Goal: Task Accomplishment & Management: Manage account settings

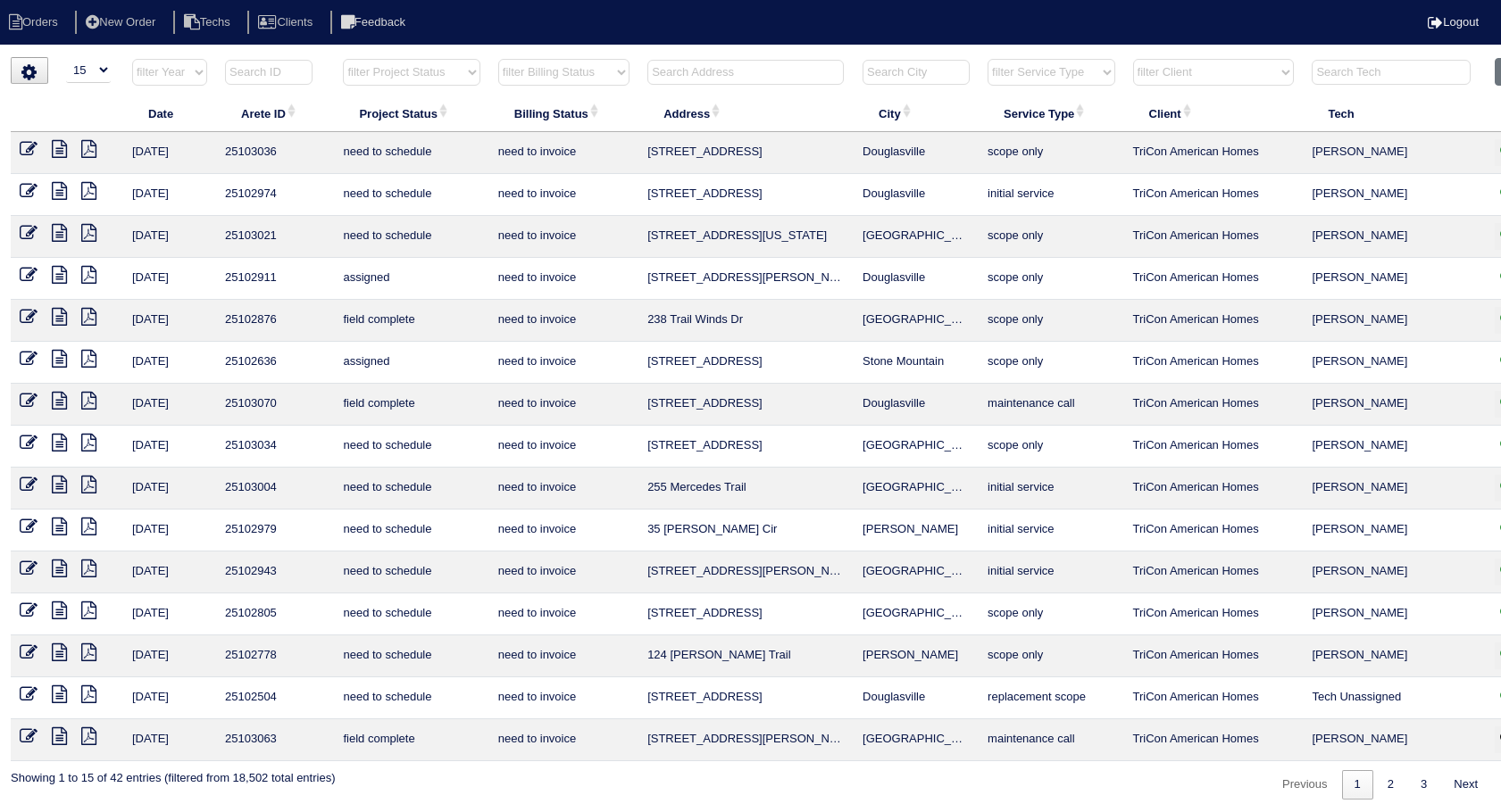
select select "15"
select select "need to invoice"
click at [691, 69] on input "text" at bounding box center [746, 72] width 197 height 25
type input "280"
select select "need to invoice"
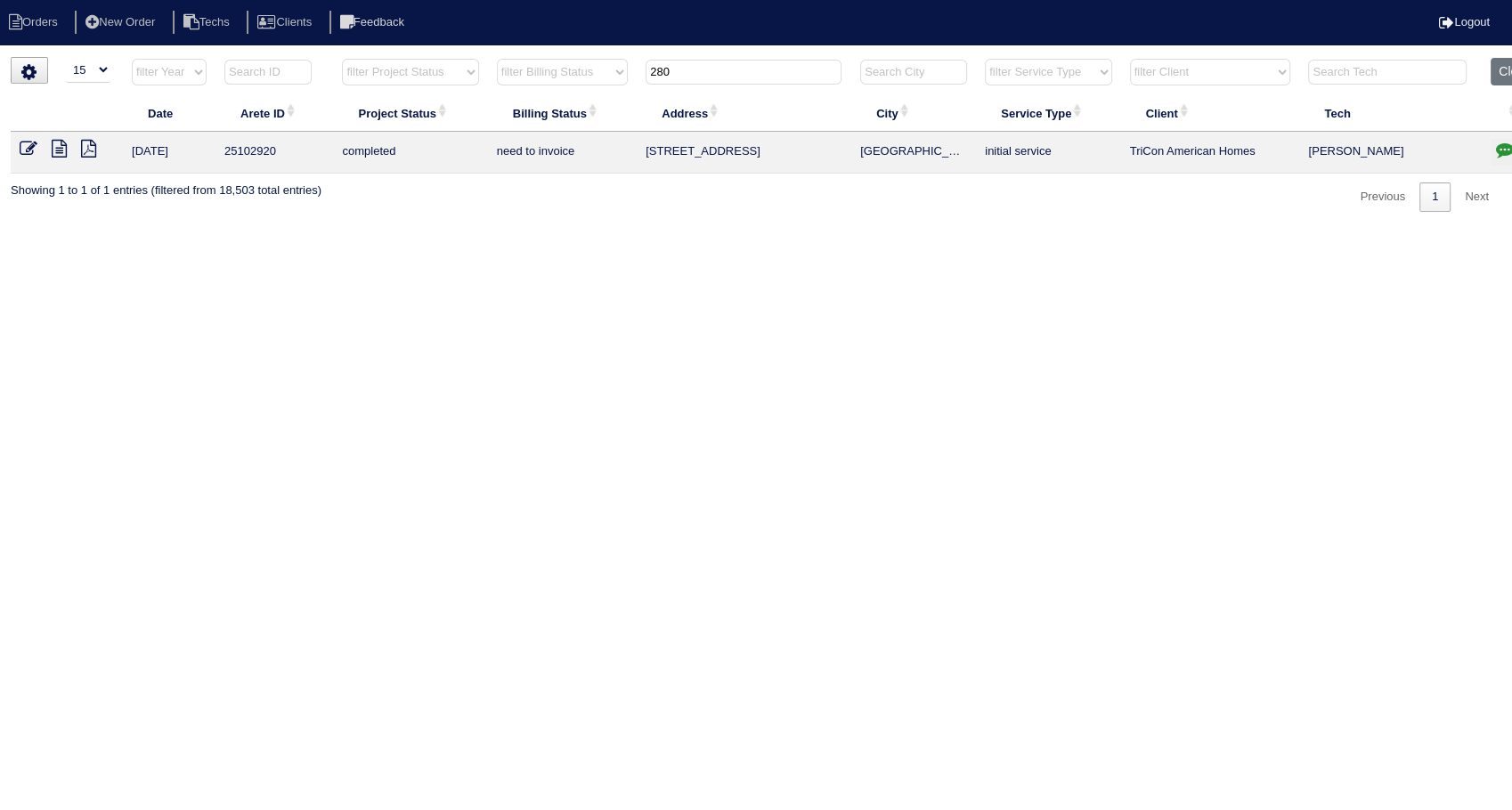
type input "280"
click at [31, 155] on icon at bounding box center [29, 149] width 18 height 18
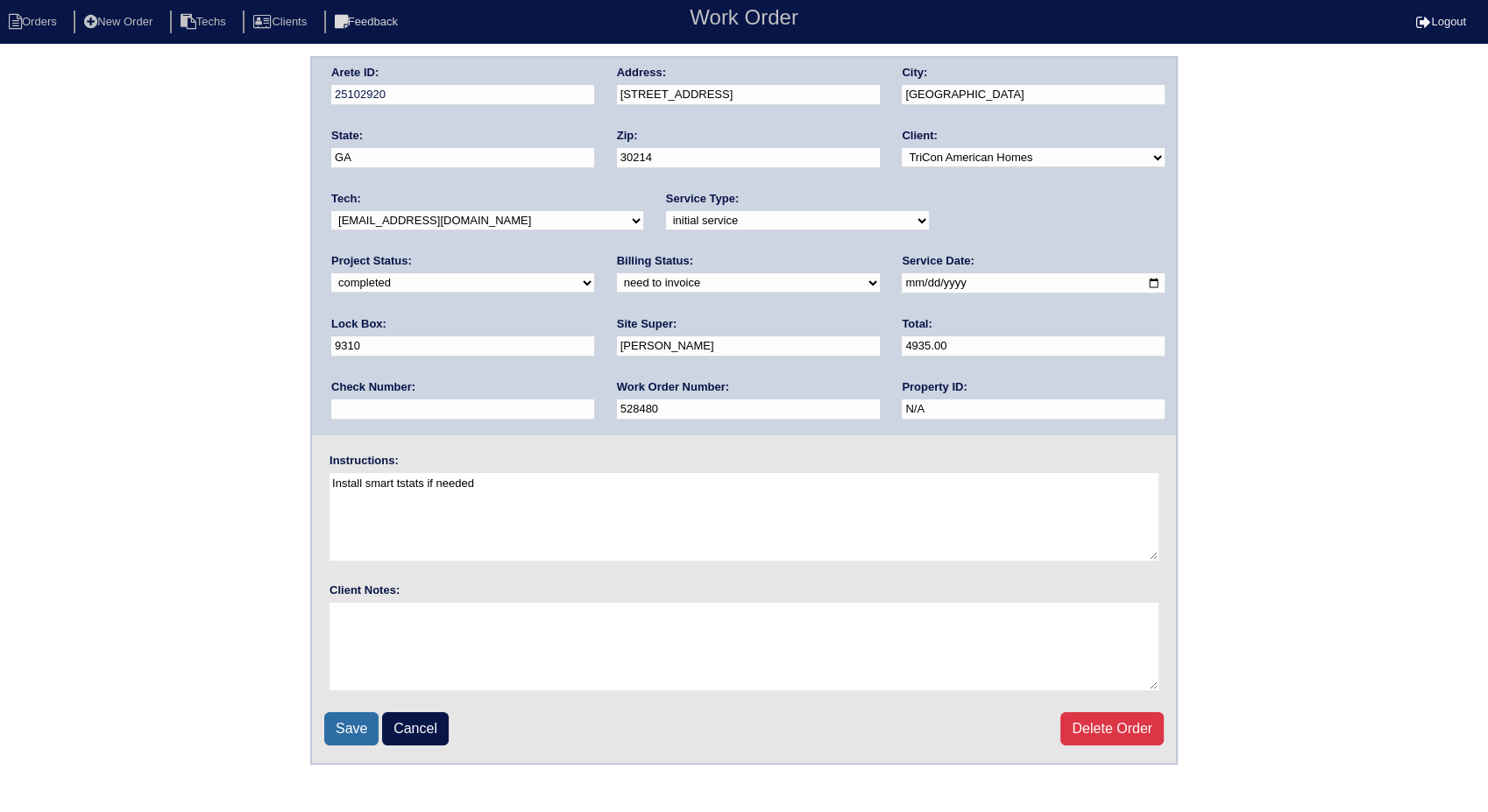
click at [356, 726] on input "Save" at bounding box center [351, 728] width 55 height 33
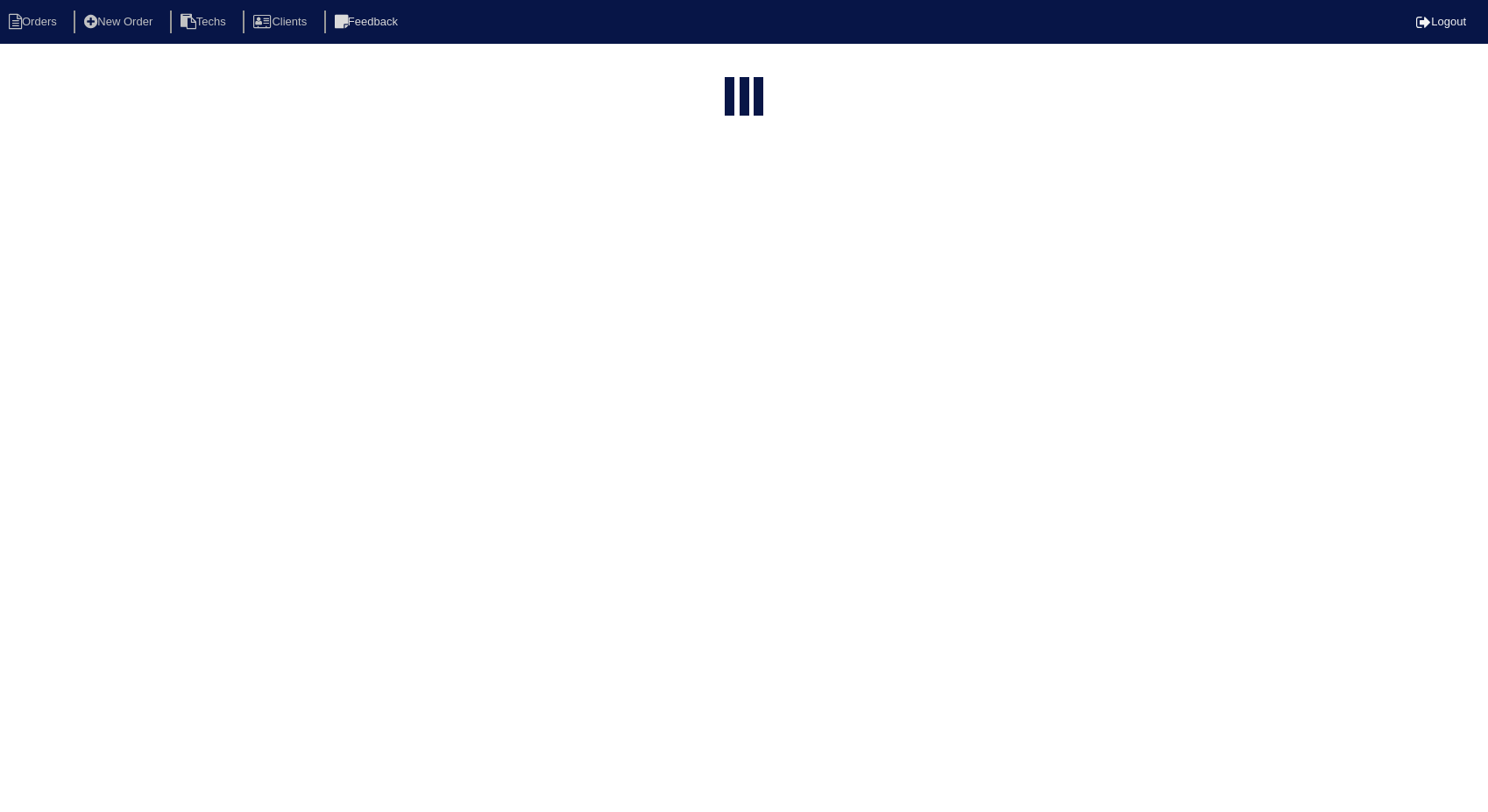
select select "15"
type input "280"
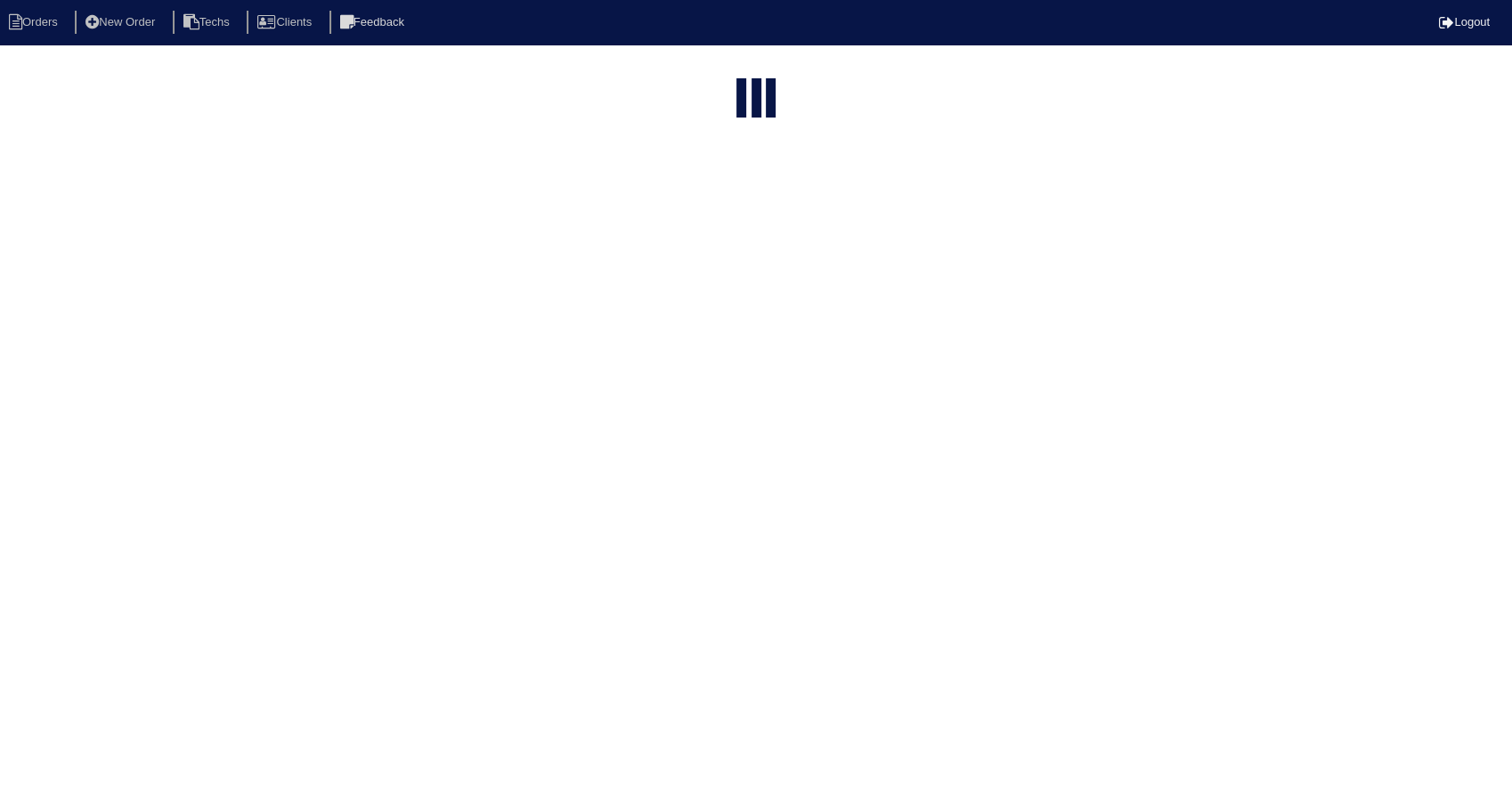
select select "need to invoice"
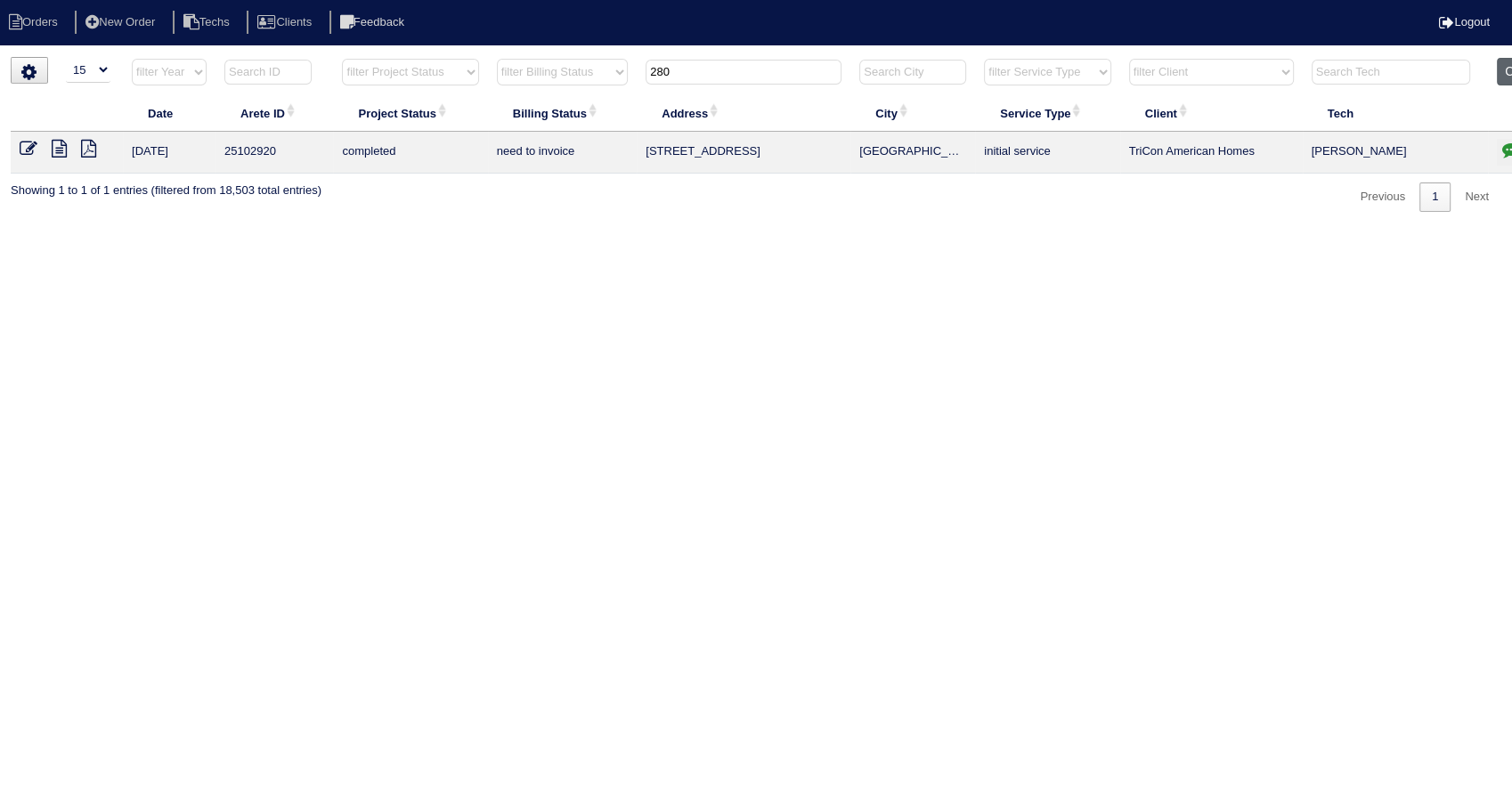
click at [1507, 65] on button "Clear" at bounding box center [1519, 72] width 45 height 27
select select
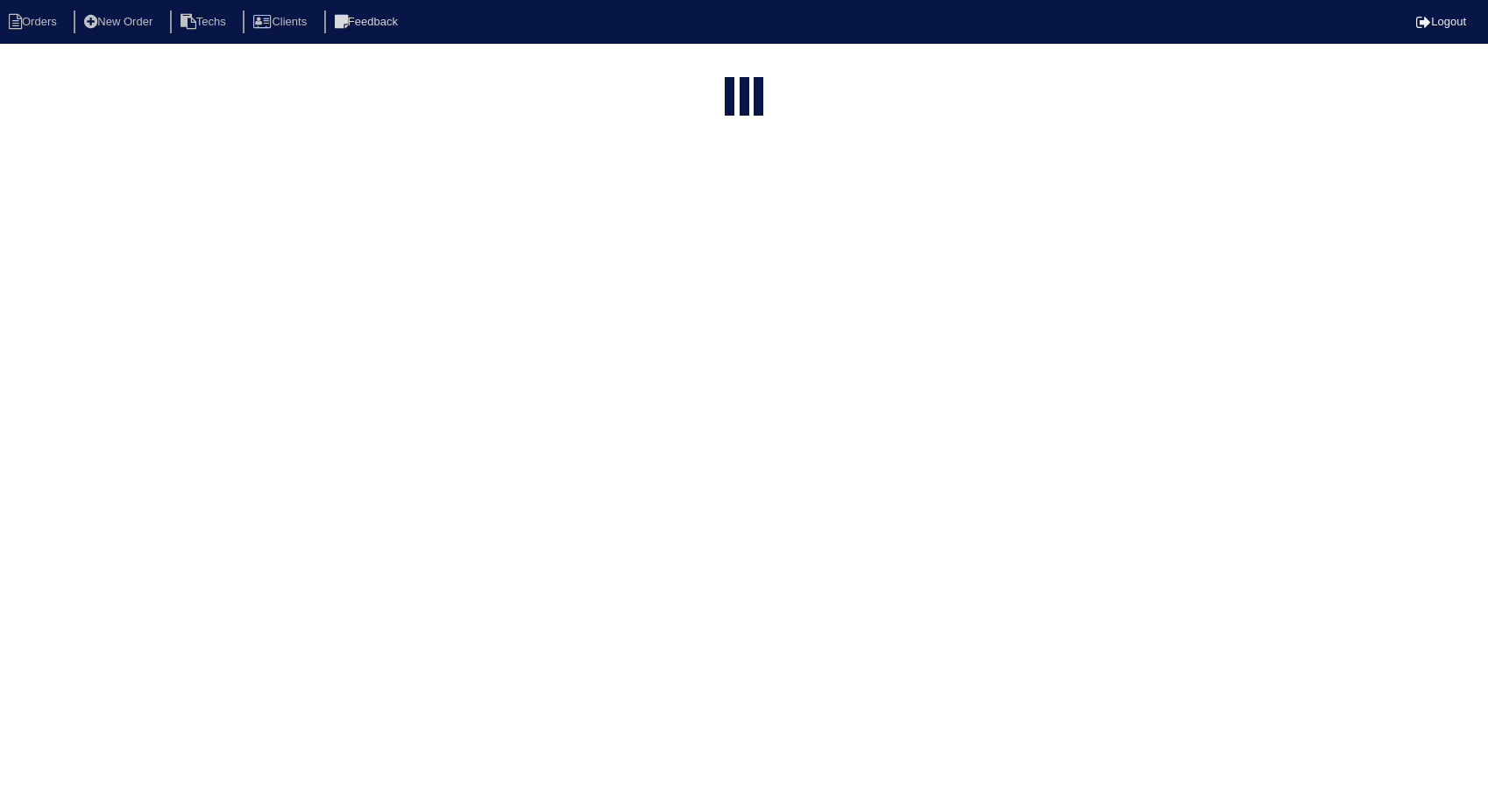
select select "15"
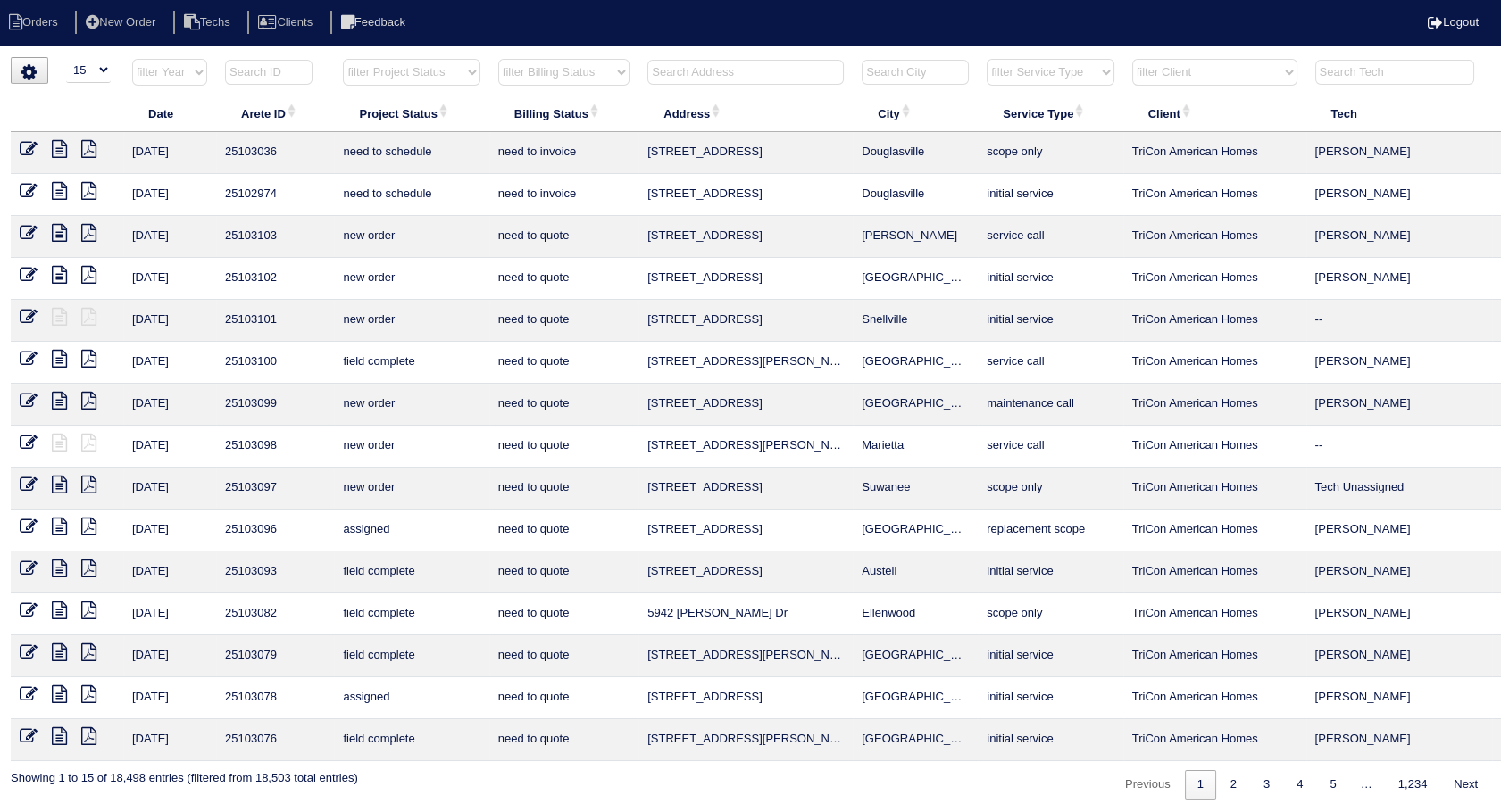
click at [590, 57] on div "▼ 10 15 25 50 200 500 Search: Date Arete ID Project Status Billing Status Addre…" at bounding box center [750, 429] width 1480 height 743
click at [592, 80] on select "filter Billing Status -- Any Billing Status -- need to quote quoted need to inv…" at bounding box center [564, 72] width 131 height 26
click at [498, 59] on select "filter Billing Status -- Any Billing Status -- need to quote quoted need to inv…" at bounding box center [564, 72] width 131 height 26
select select "need to invoice"
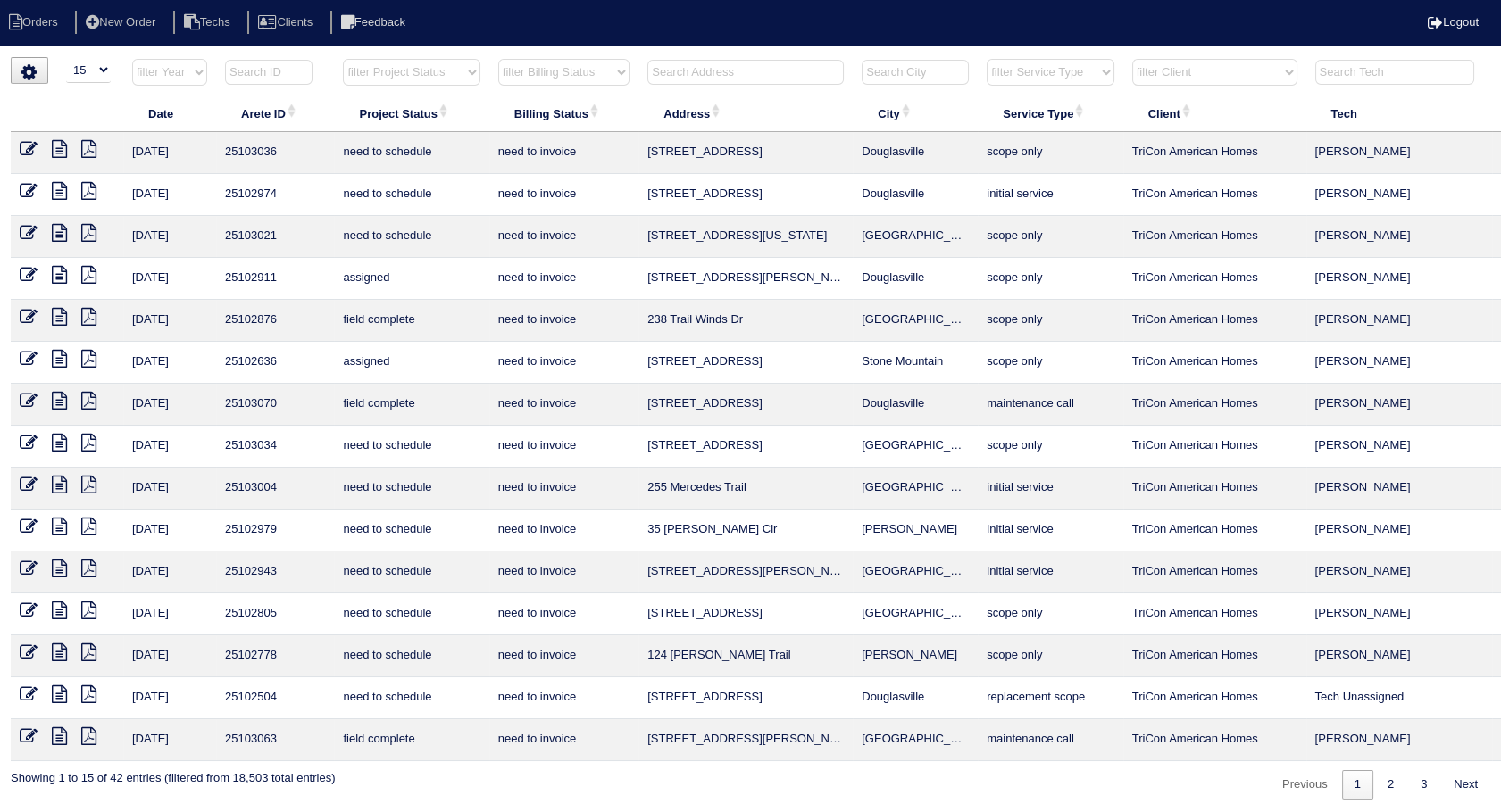
click at [696, 66] on input "text" at bounding box center [746, 72] width 197 height 25
type input "280"
select select "need to invoice"
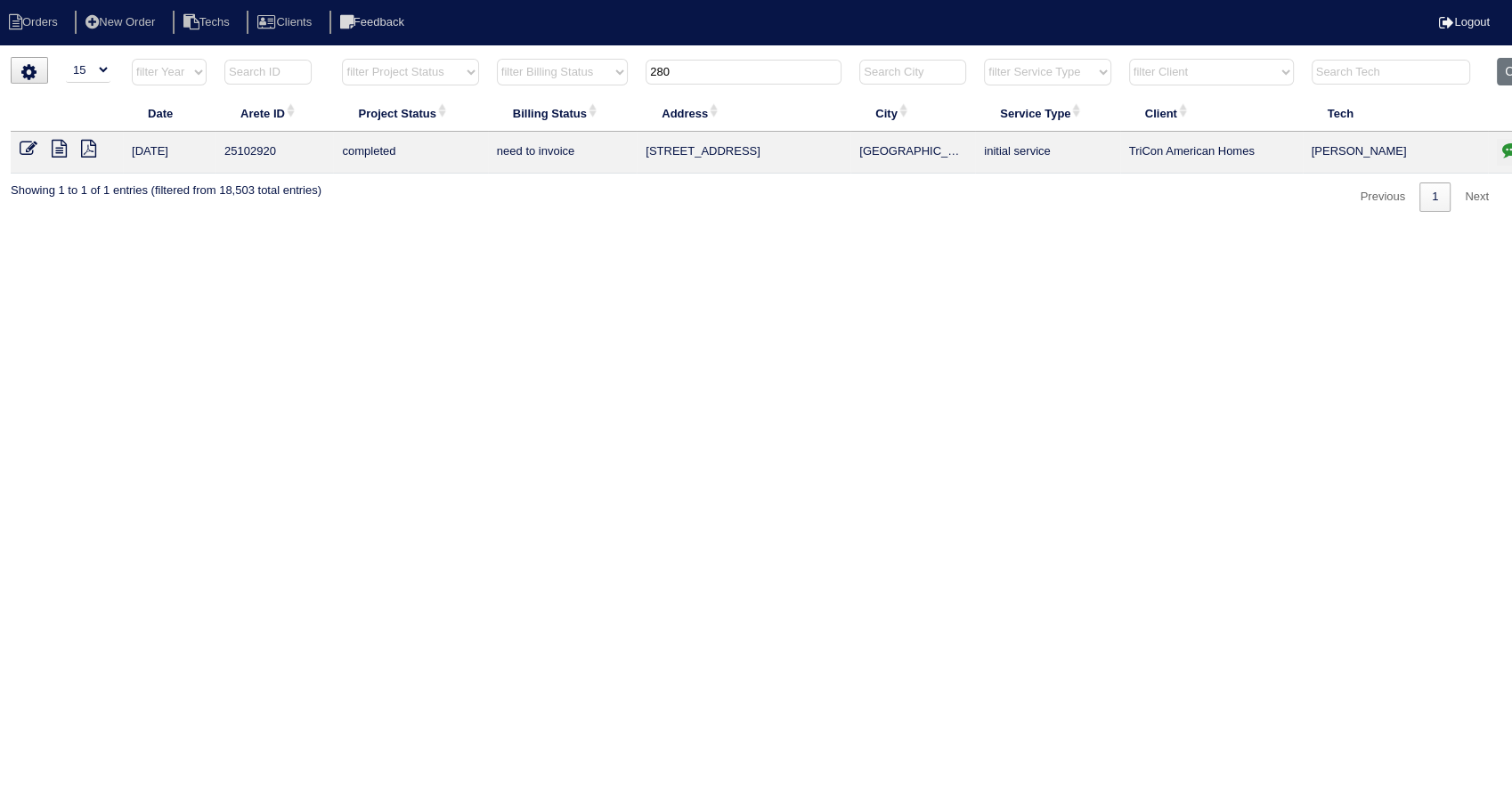
click at [1507, 152] on icon "button" at bounding box center [1511, 150] width 18 height 18
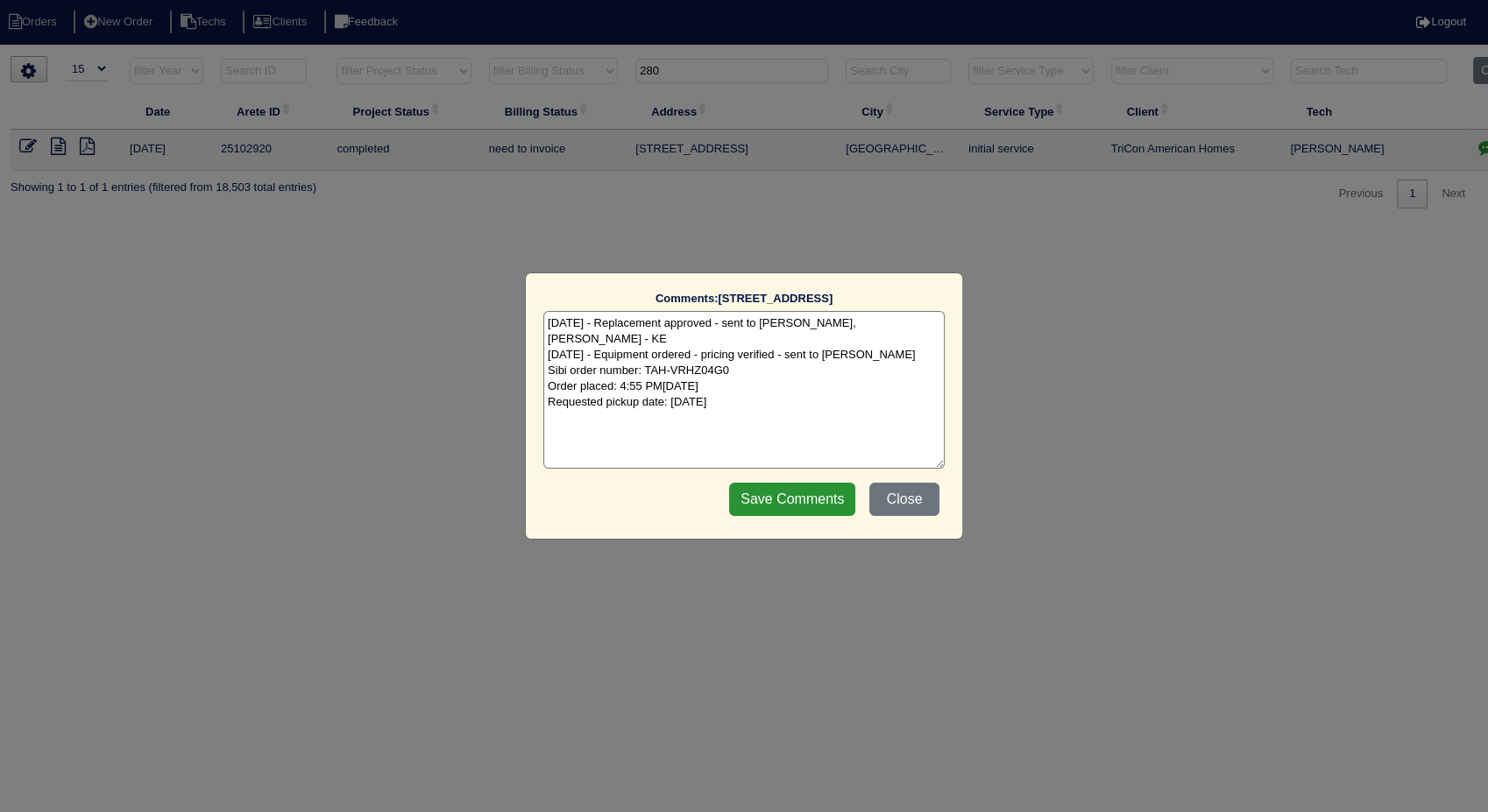
click at [825, 385] on textarea "8/12/25 - Replacement approved - sent to Dan, Payton, Reeca - KE 8/12/25 - Equi…" at bounding box center [744, 389] width 401 height 157
type textarea "8/12/25 - Replacement approved - sent to Dan, Payton, Reeca - KE 8/12/25 - Equi…"
click at [811, 500] on input "Save Comments" at bounding box center [792, 498] width 126 height 33
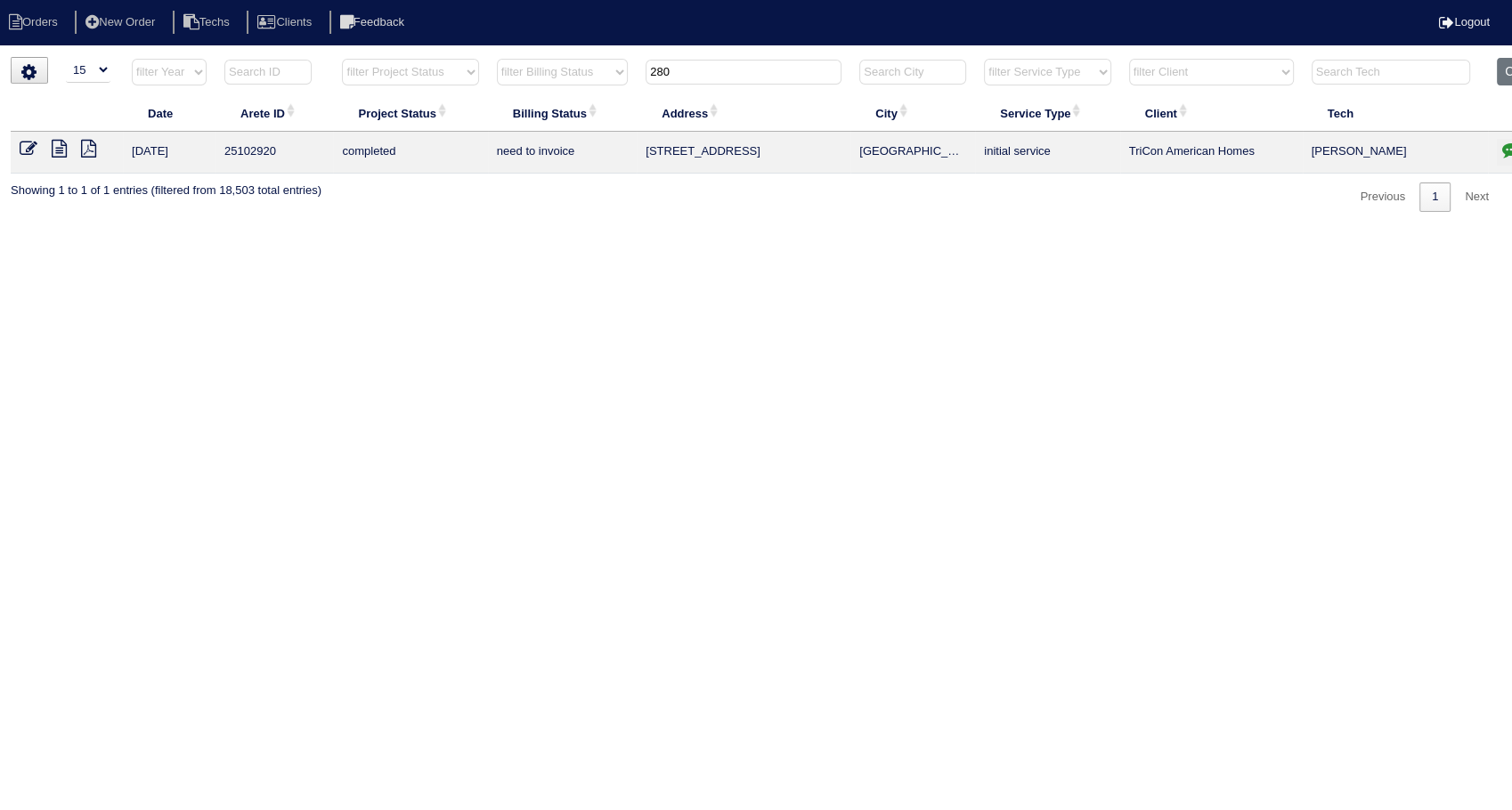
click at [25, 141] on icon at bounding box center [29, 149] width 18 height 18
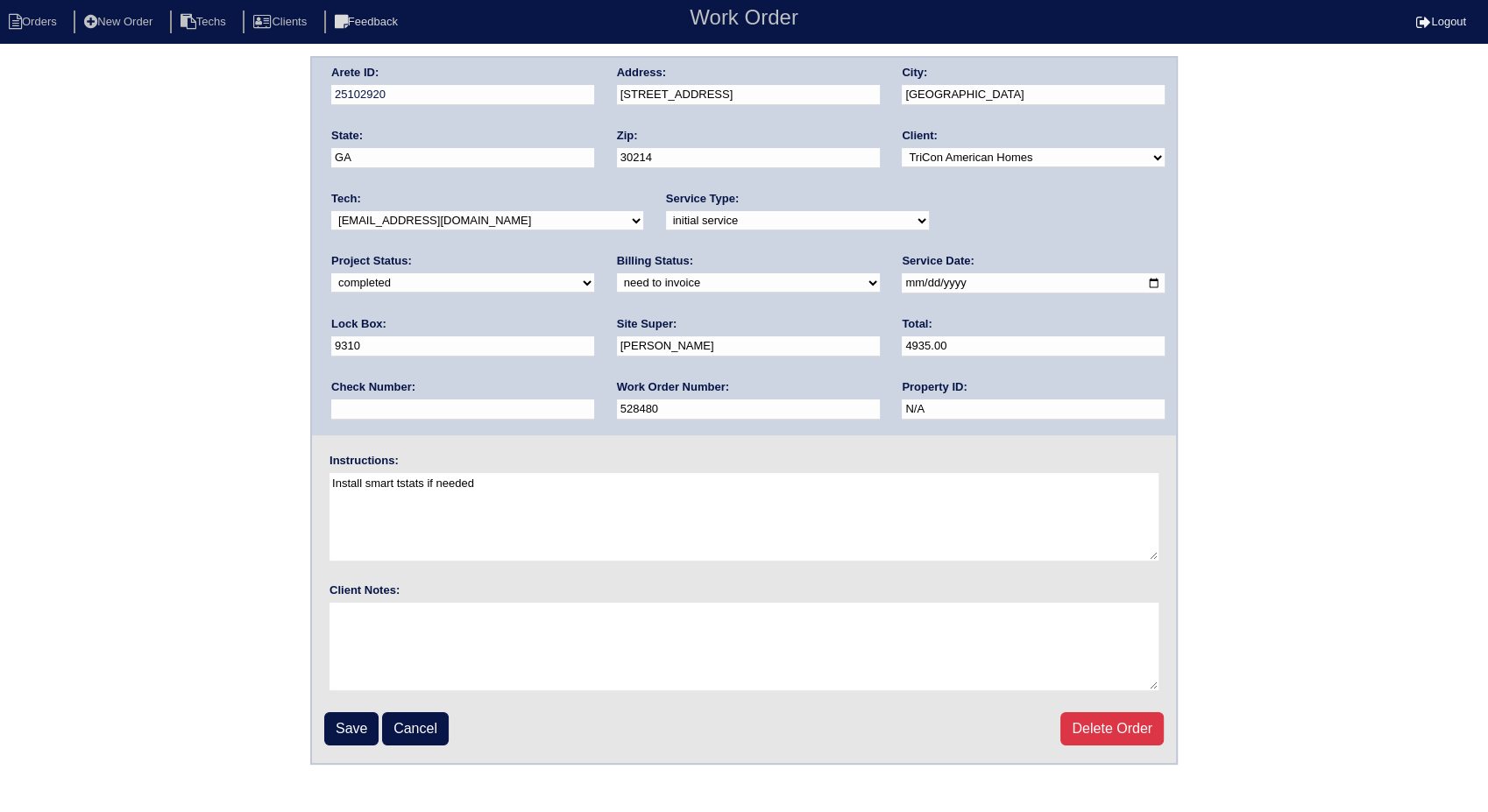
click at [617, 289] on select "need to quote quoted need to invoice invoiced paid warranty purchase order need…" at bounding box center [748, 283] width 263 height 20
select select "invoiced"
click at [617, 273] on select "need to quote quoted need to invoice invoiced paid warranty purchase order need…" at bounding box center [748, 283] width 263 height 20
click at [360, 734] on input "Save" at bounding box center [351, 728] width 55 height 33
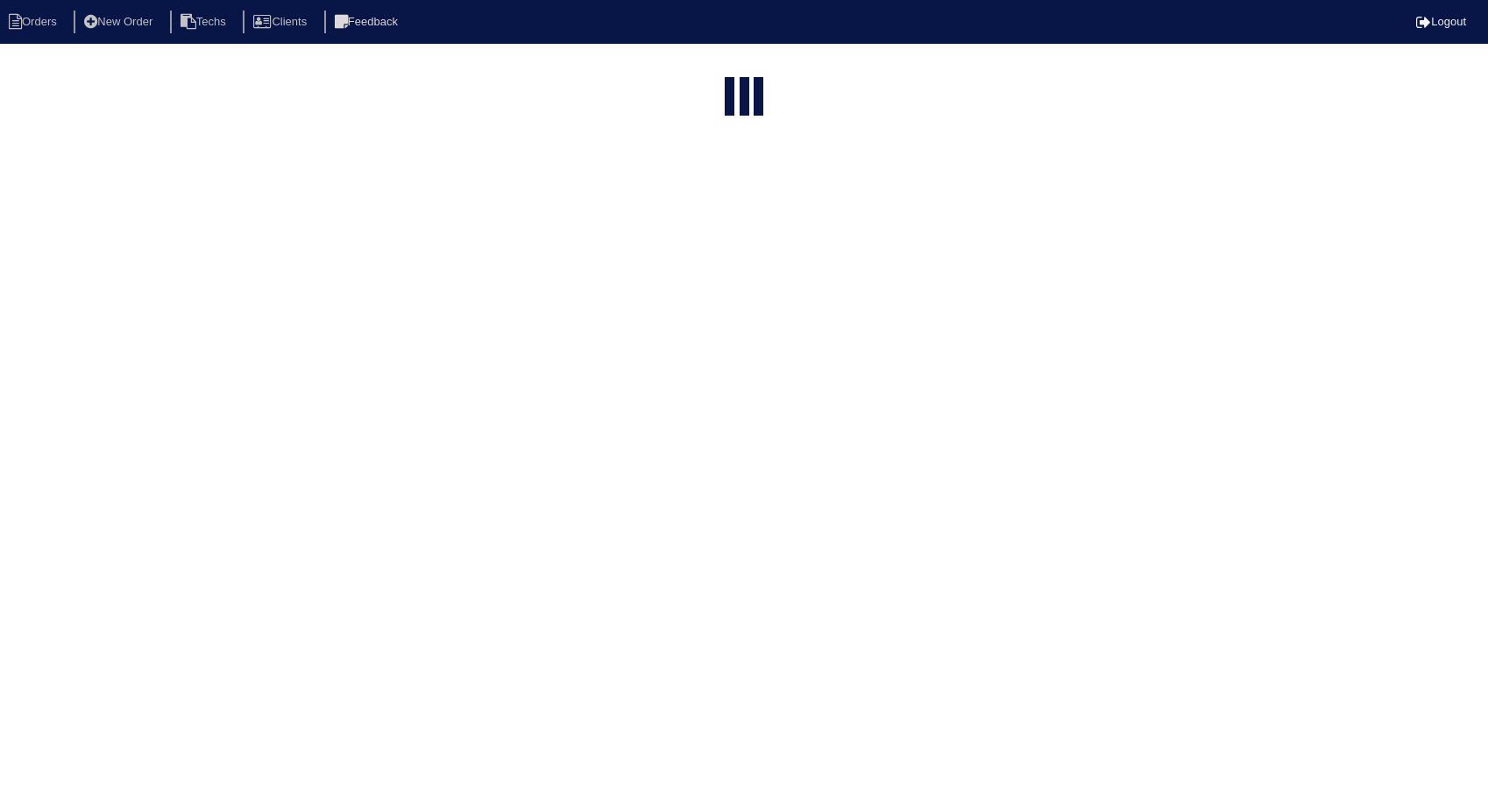
select select "15"
select select "need to invoice"
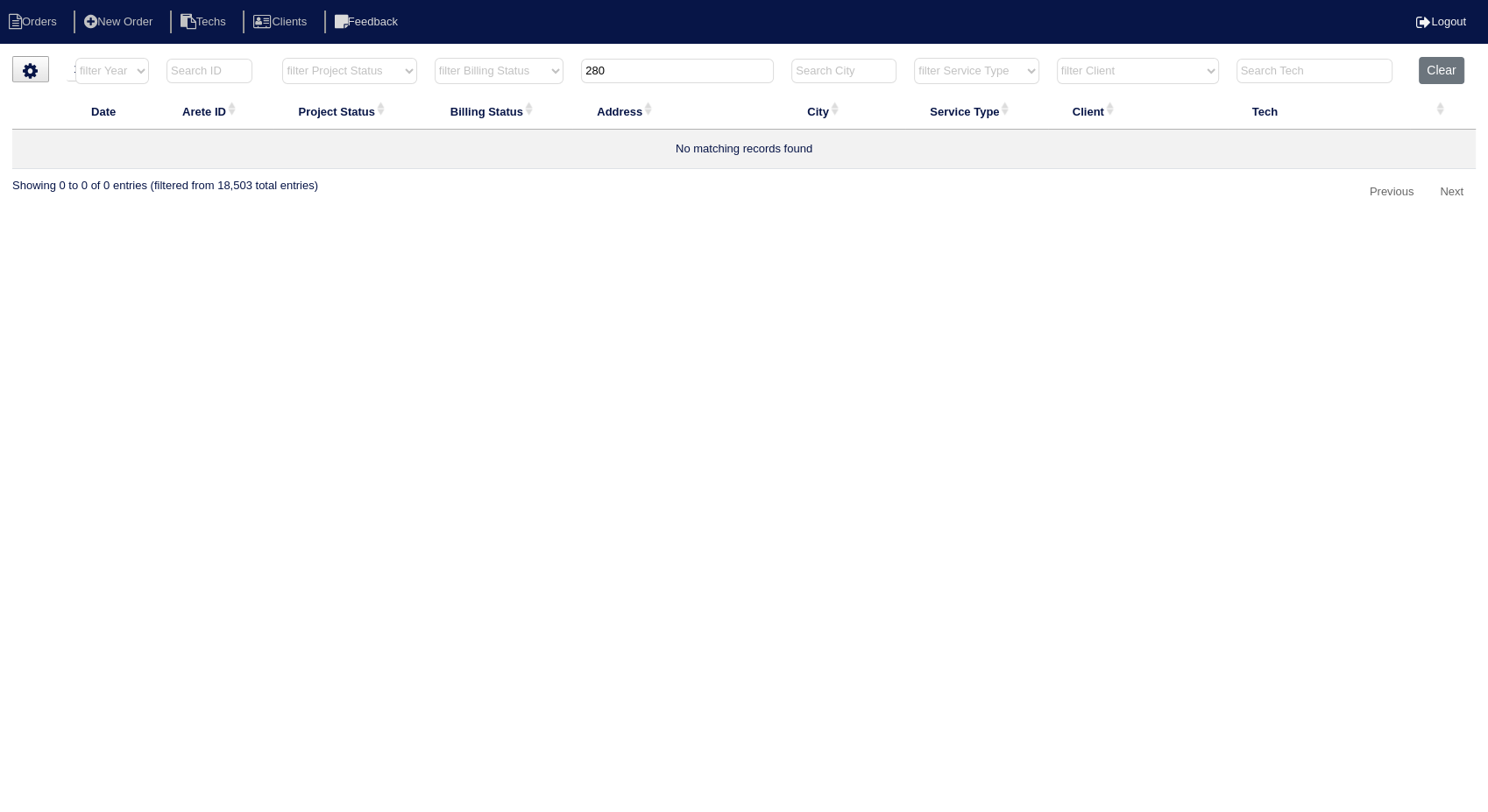
drag, startPoint x: 648, startPoint y: 63, endPoint x: 501, endPoint y: 67, distance: 147.1
click at [501, 67] on tr "filter Year -- Any Year -- 2025 2024 2023 2022 2021 2020 2019 filter Project St…" at bounding box center [744, 75] width 1463 height 36
type input "110"
select select "need to invoice"
type input "110"
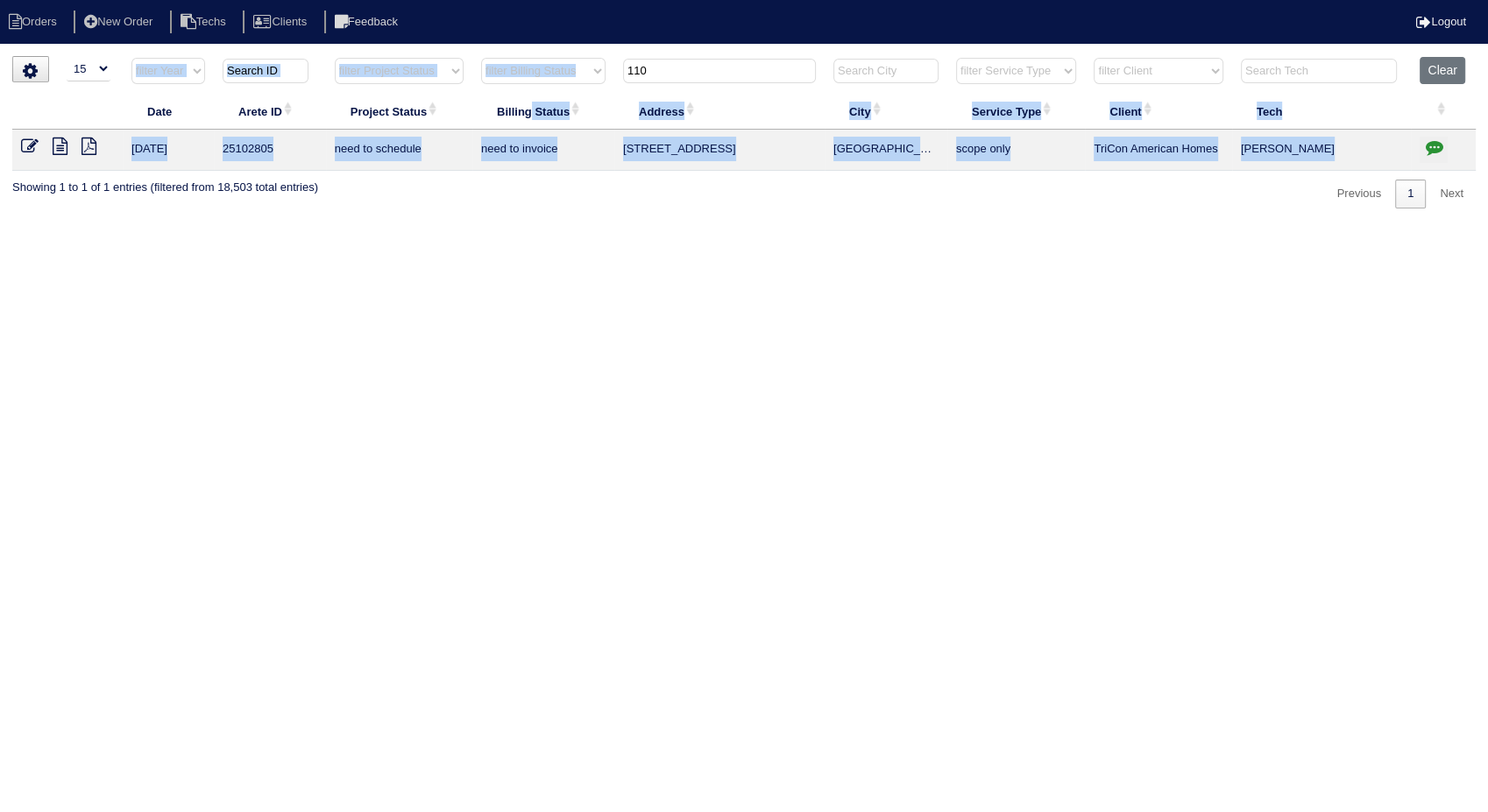
drag, startPoint x: 668, startPoint y: 57, endPoint x: 547, endPoint y: 101, distance: 128.8
click at [547, 101] on table "Date Arete ID Project Status Billing Status Address City Service Type Client Te…" at bounding box center [744, 113] width 1463 height 113
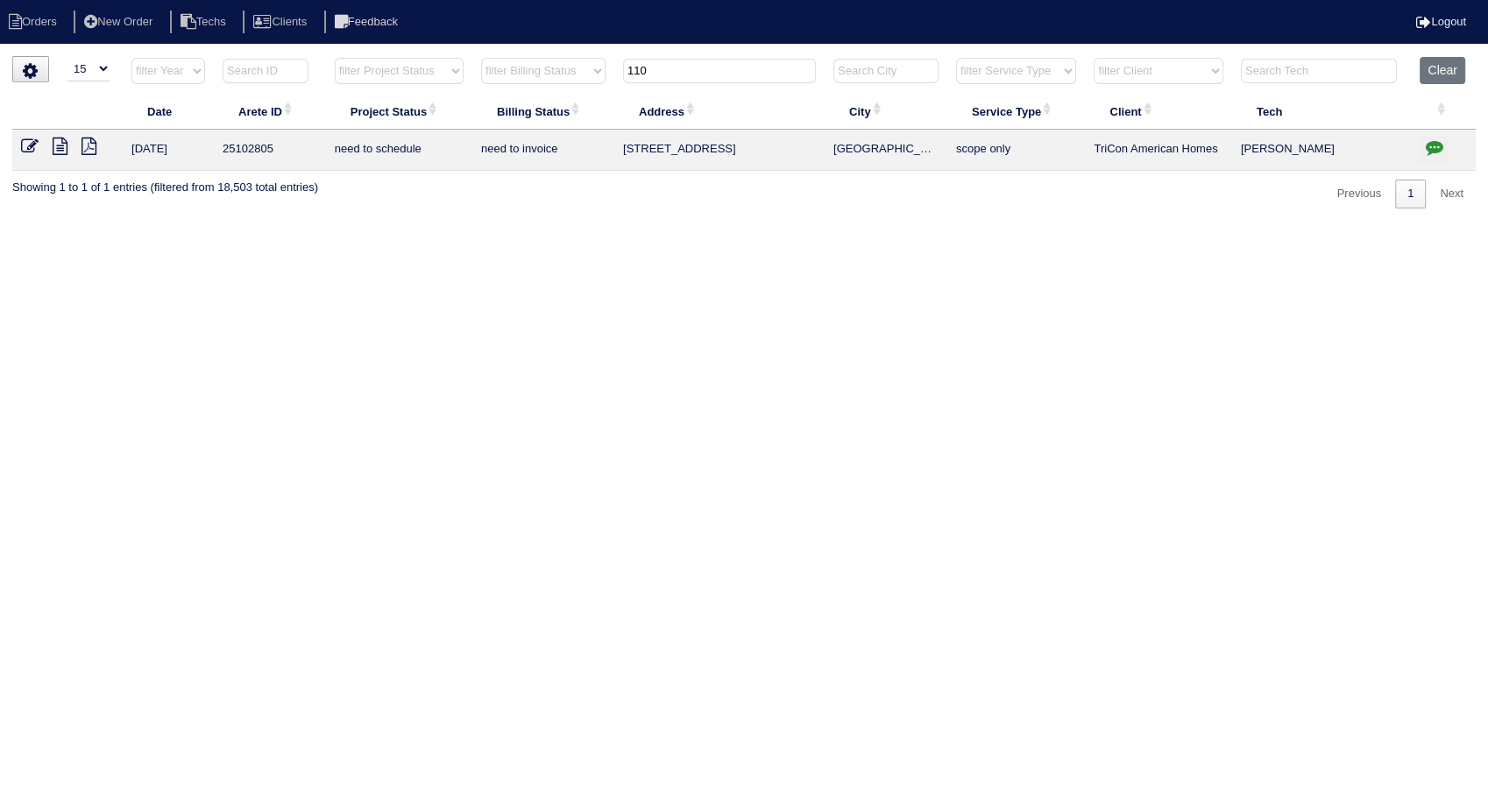
drag, startPoint x: 547, startPoint y: 101, endPoint x: 640, endPoint y: 244, distance: 170.6
click at [640, 226] on html "Orders New Order Techs Clients Feedback Logout Orders New Order Users Clients M…" at bounding box center [744, 113] width 1488 height 226
click at [1437, 71] on button "Clear" at bounding box center [1442, 71] width 45 height 27
select select
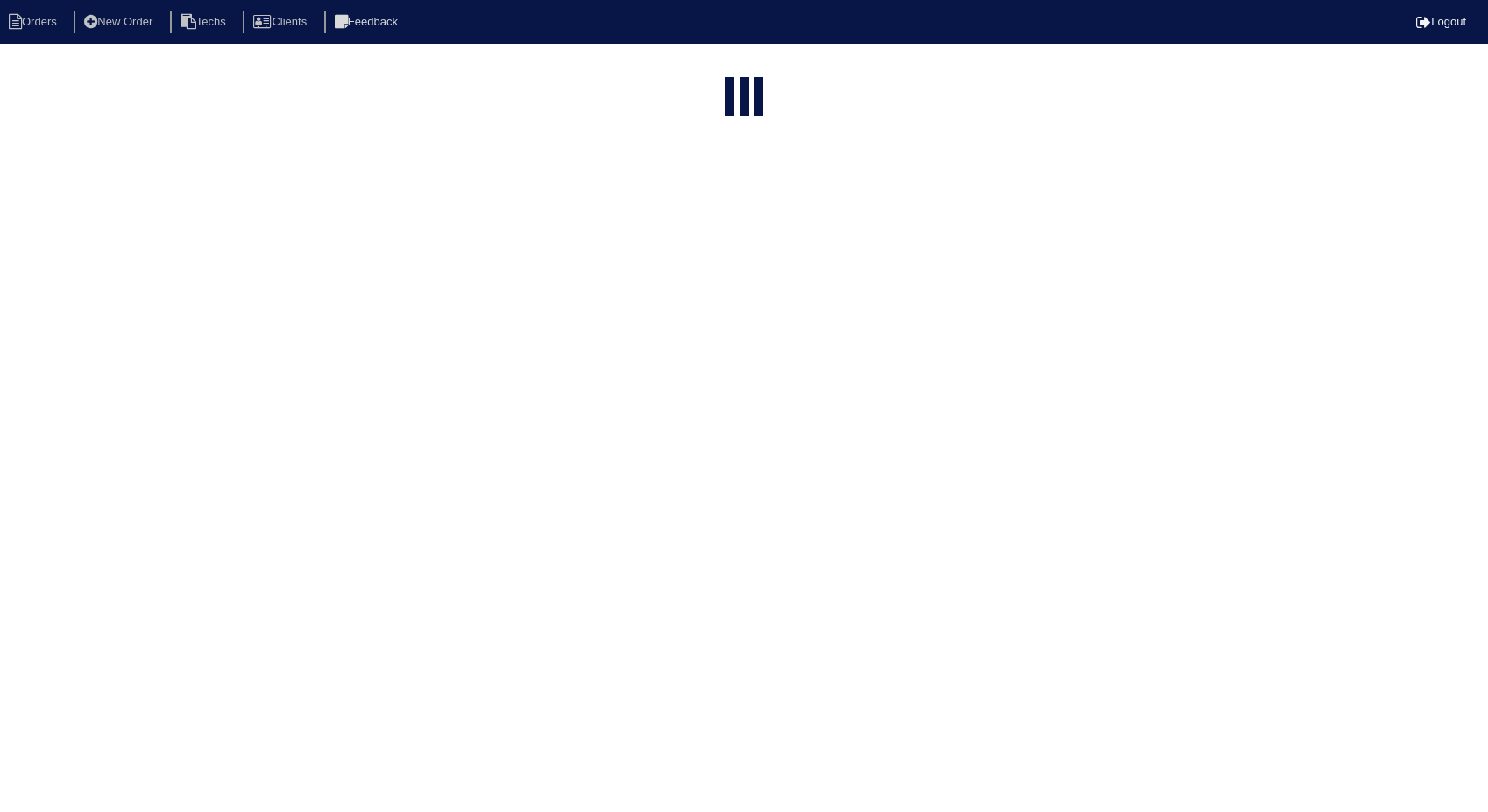
select select "15"
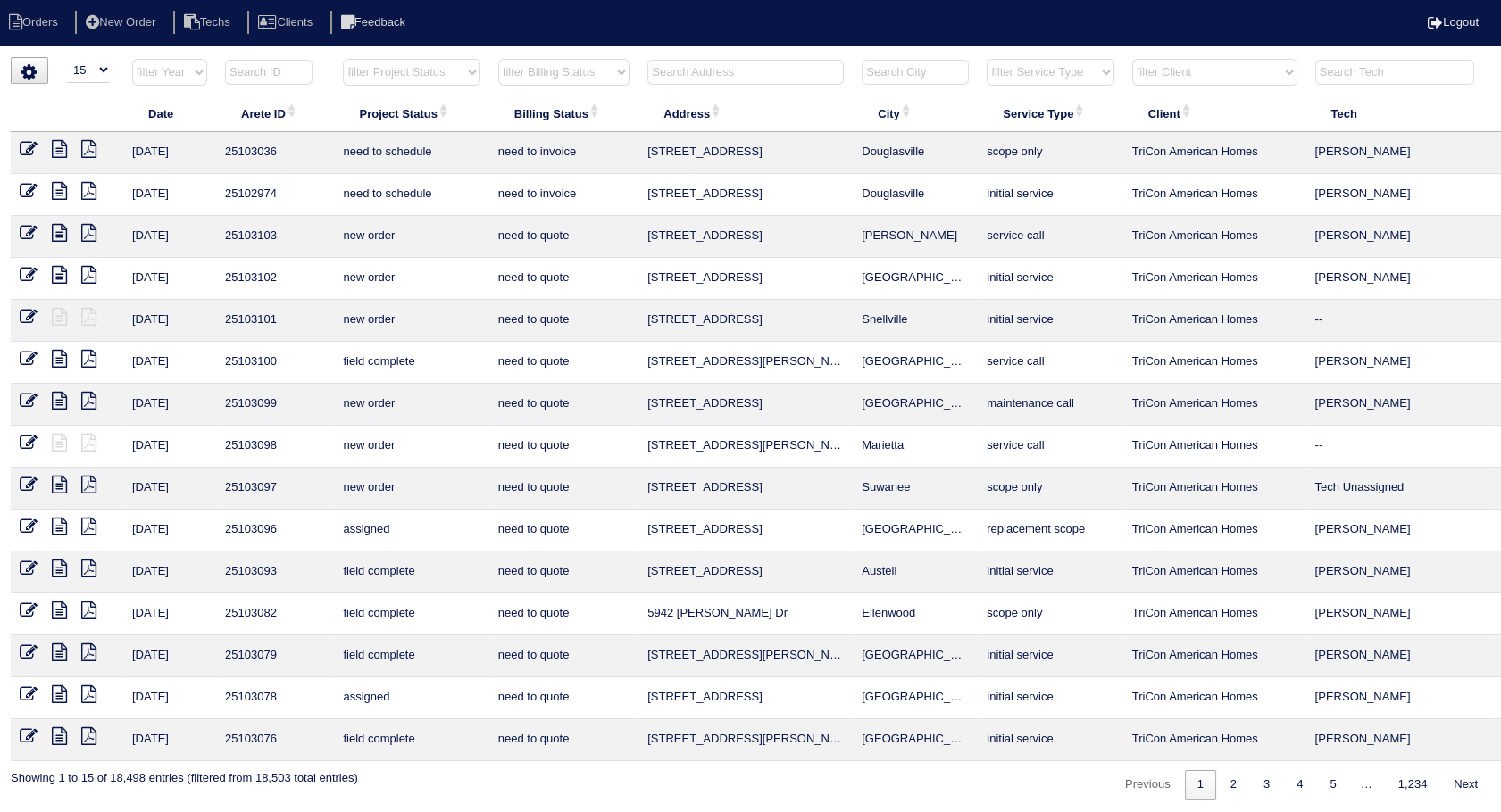
click at [671, 75] on input "text" at bounding box center [746, 72] width 197 height 25
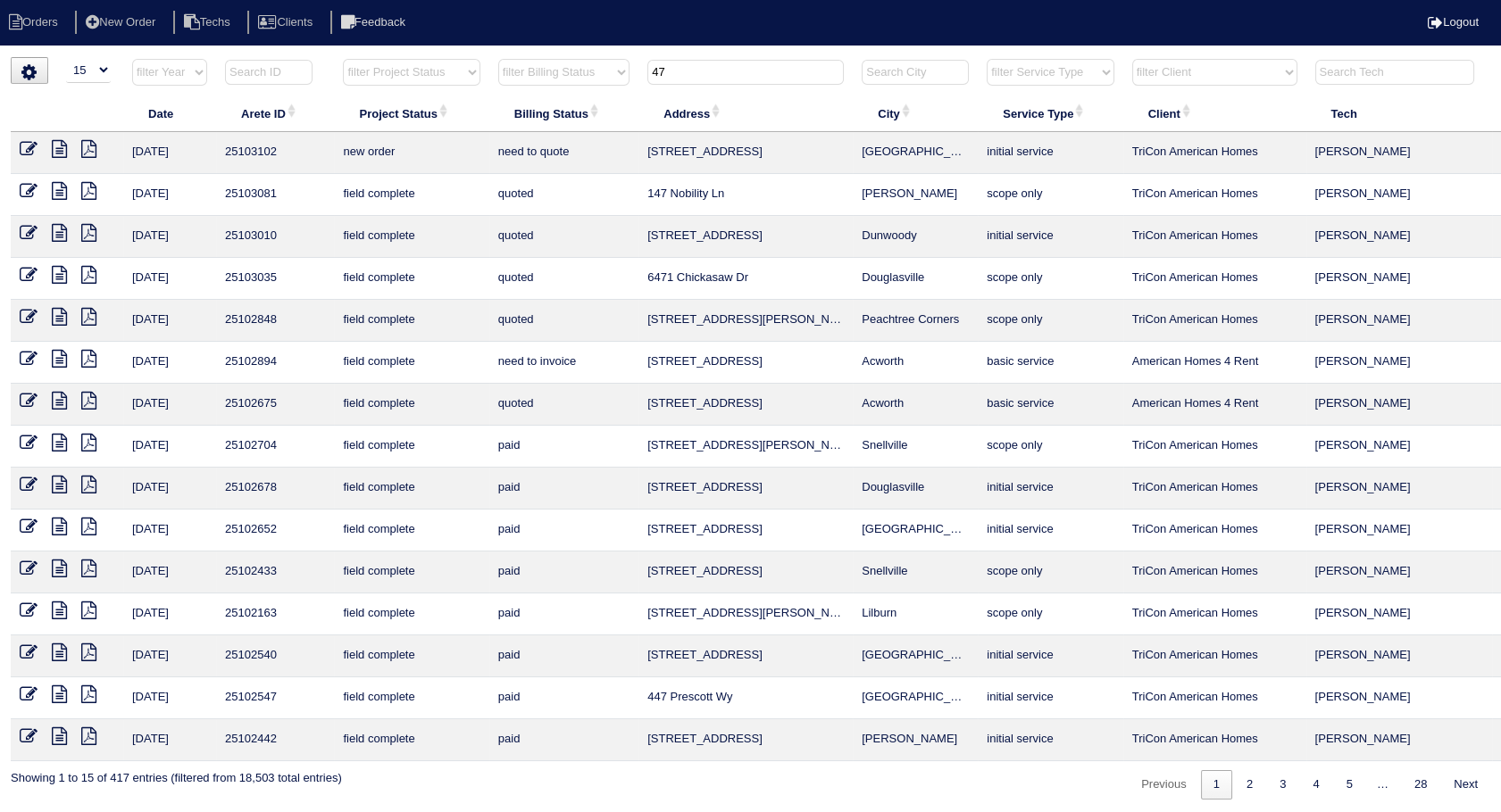
drag, startPoint x: 670, startPoint y: 75, endPoint x: 563, endPoint y: 61, distance: 107.9
click at [563, 61] on tr "filter Year -- Any Year -- 2025 2024 2023 2022 2021 2020 2019 filter Project St…" at bounding box center [785, 76] width 1548 height 36
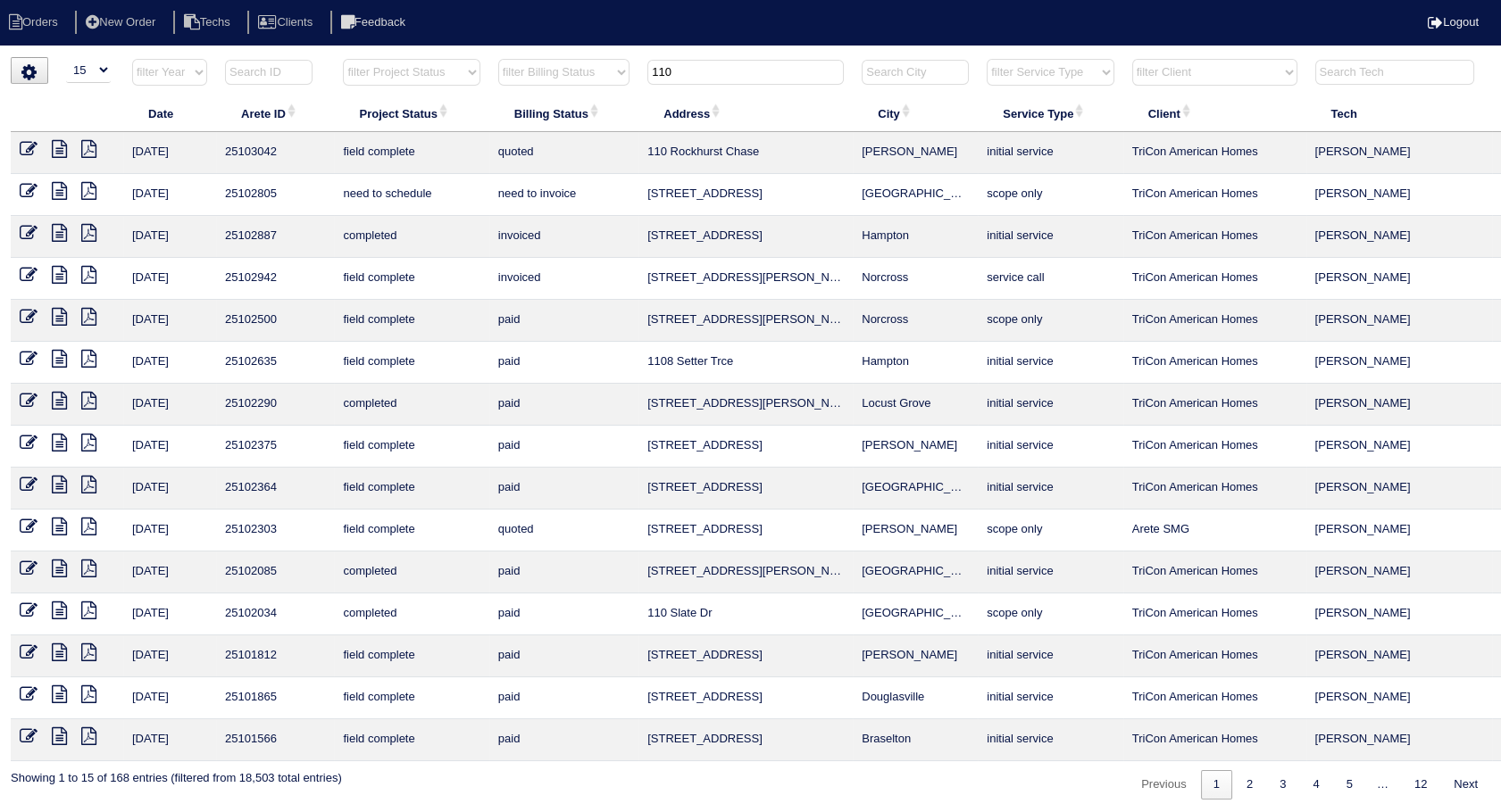
type input "110"
